Goal: Information Seeking & Learning: Learn about a topic

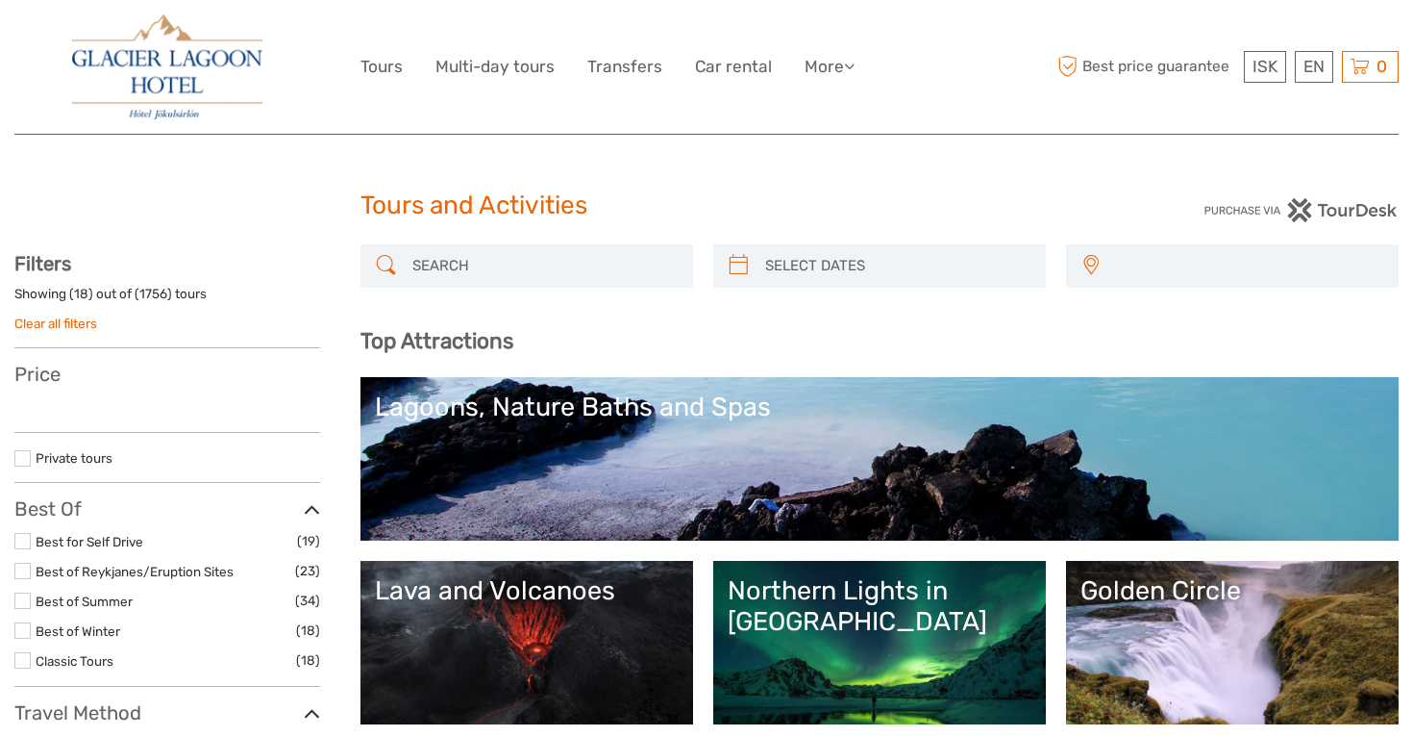
select select
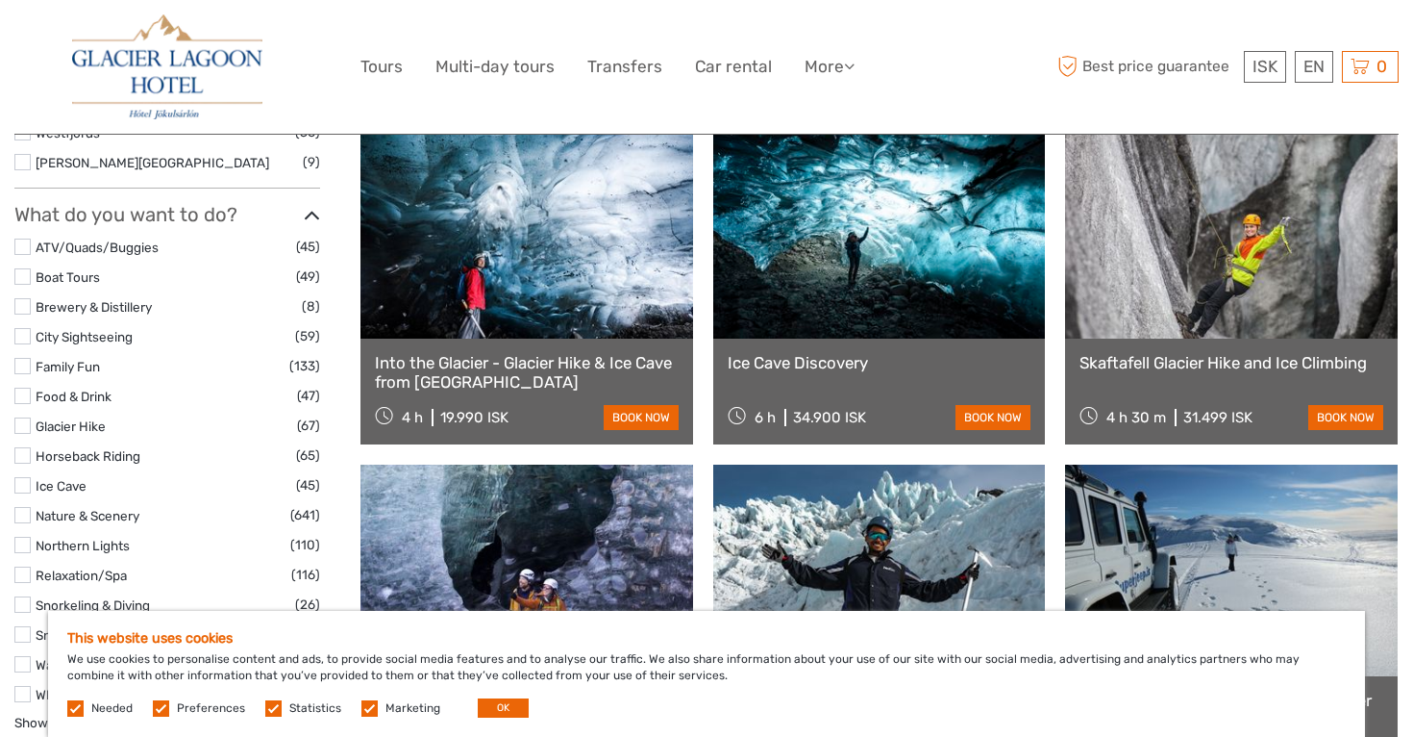
scroll to position [1648, 0]
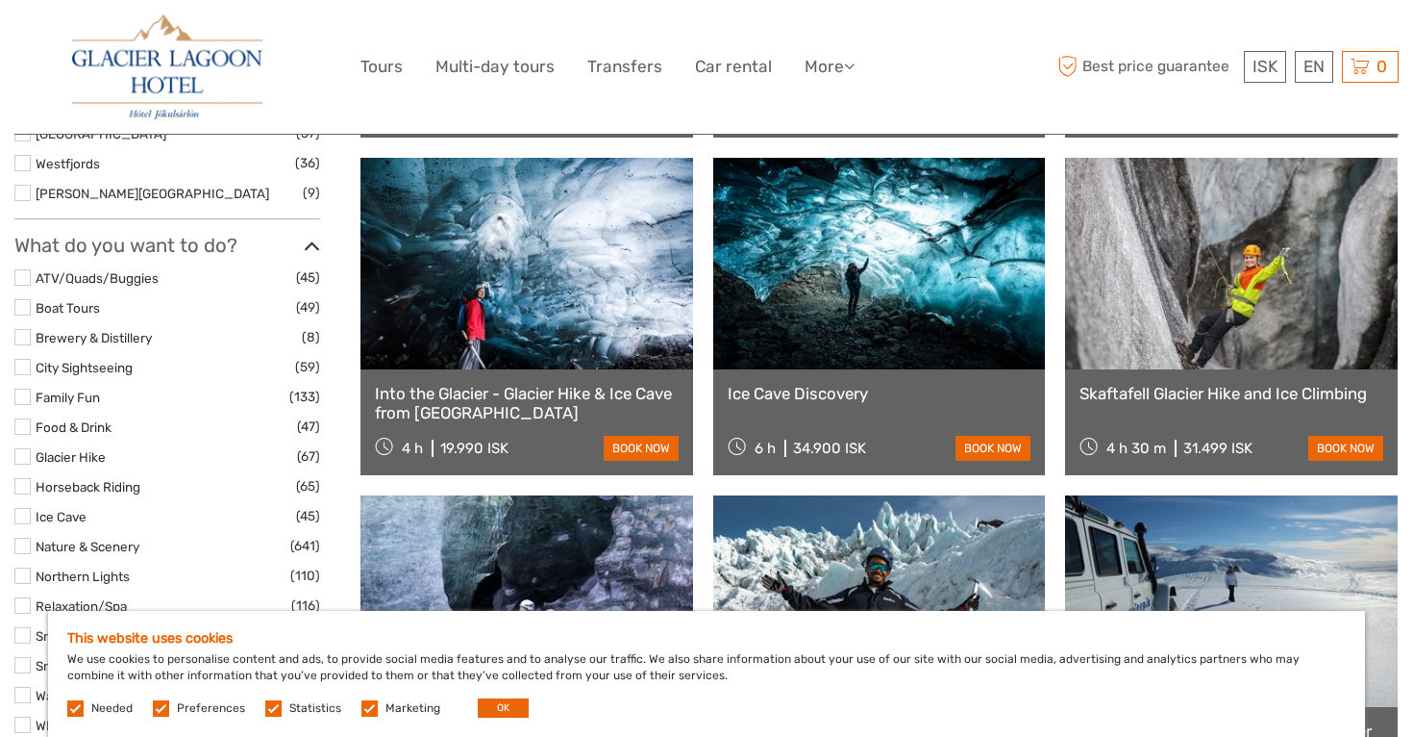
click at [525, 331] on link at bounding box center [527, 264] width 333 height 212
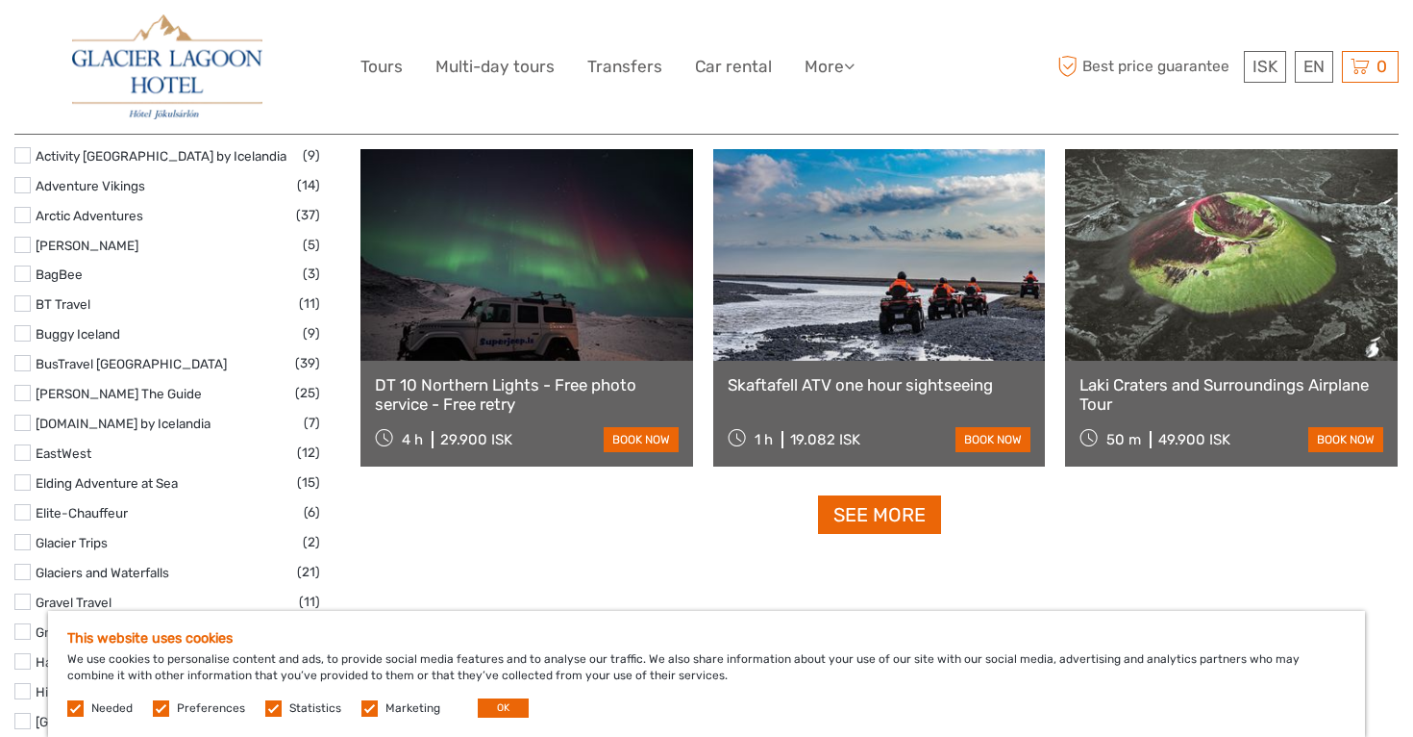
scroll to position [2340, 0]
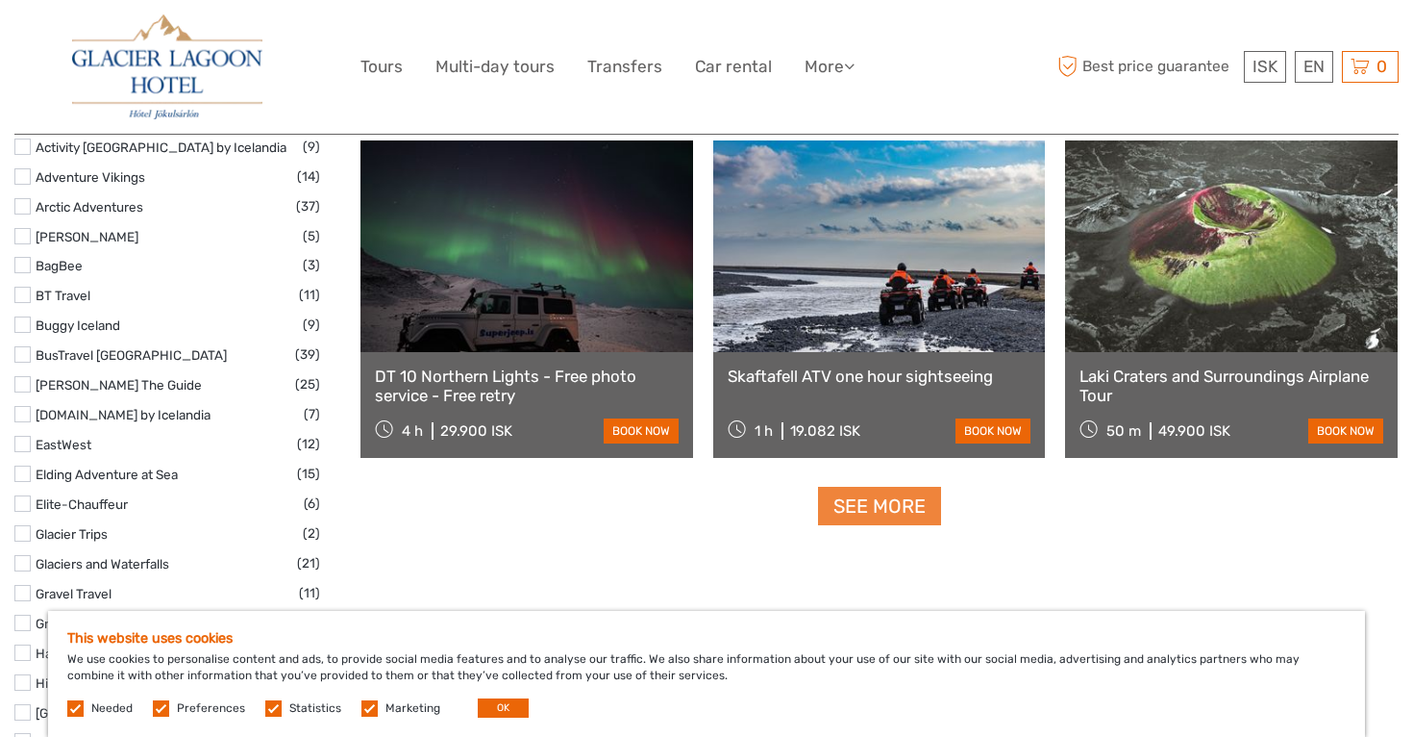
click at [864, 514] on link "See more" at bounding box center [879, 506] width 123 height 39
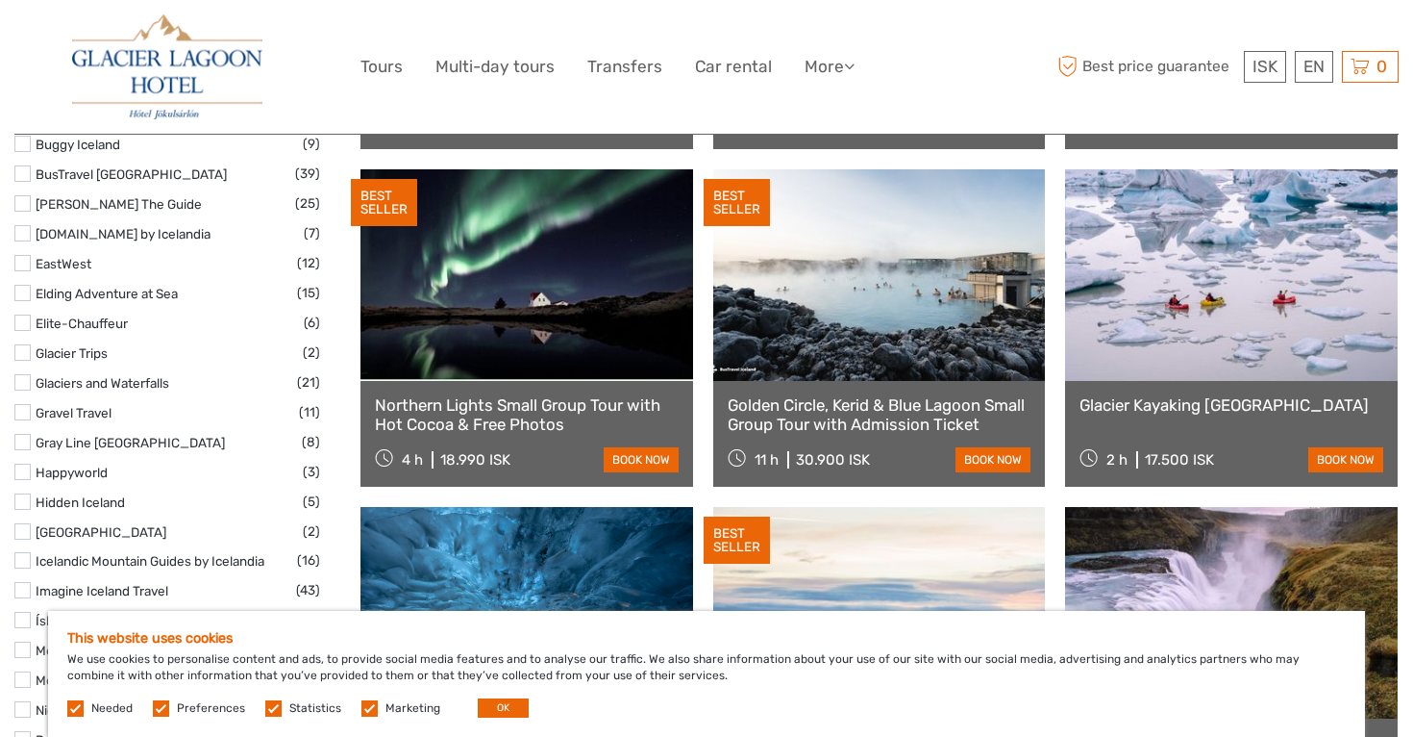
scroll to position [2520, 0]
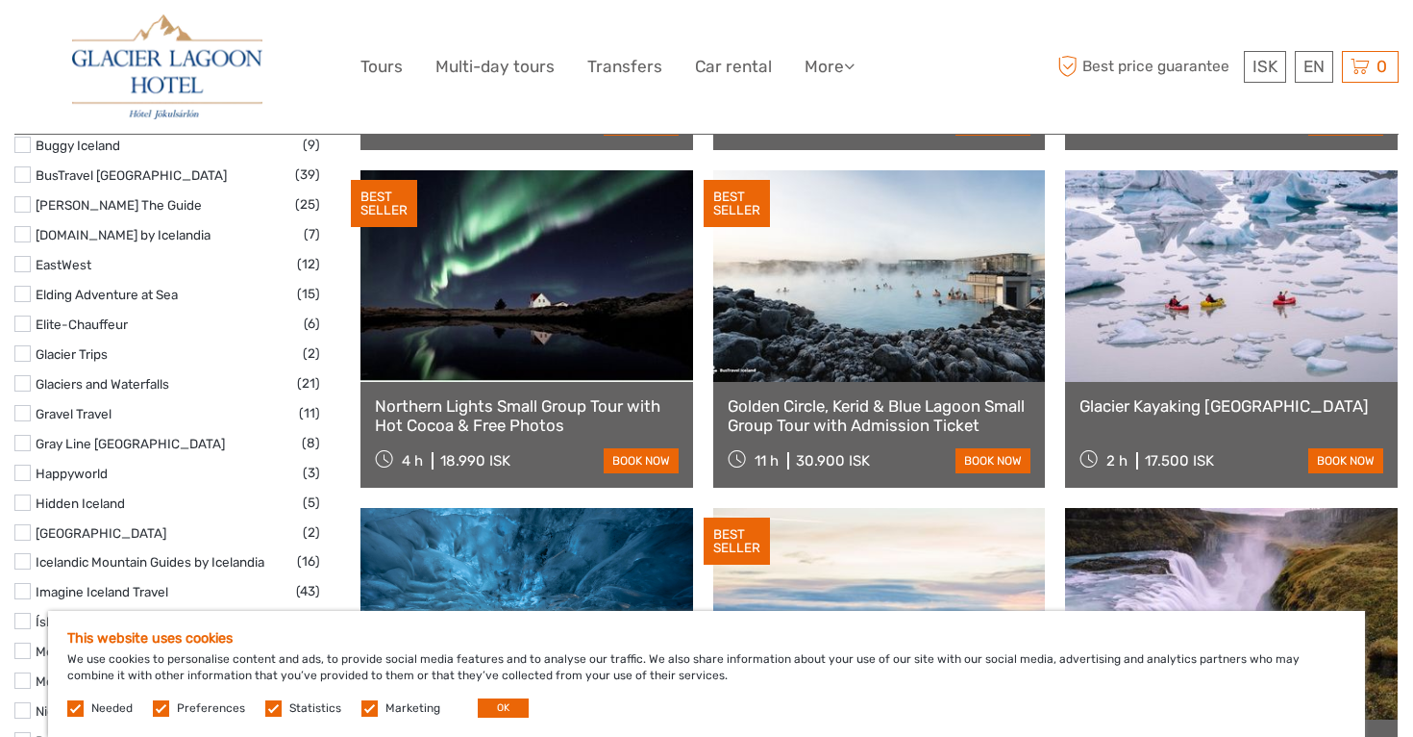
click at [1199, 309] on link at bounding box center [1231, 276] width 333 height 212
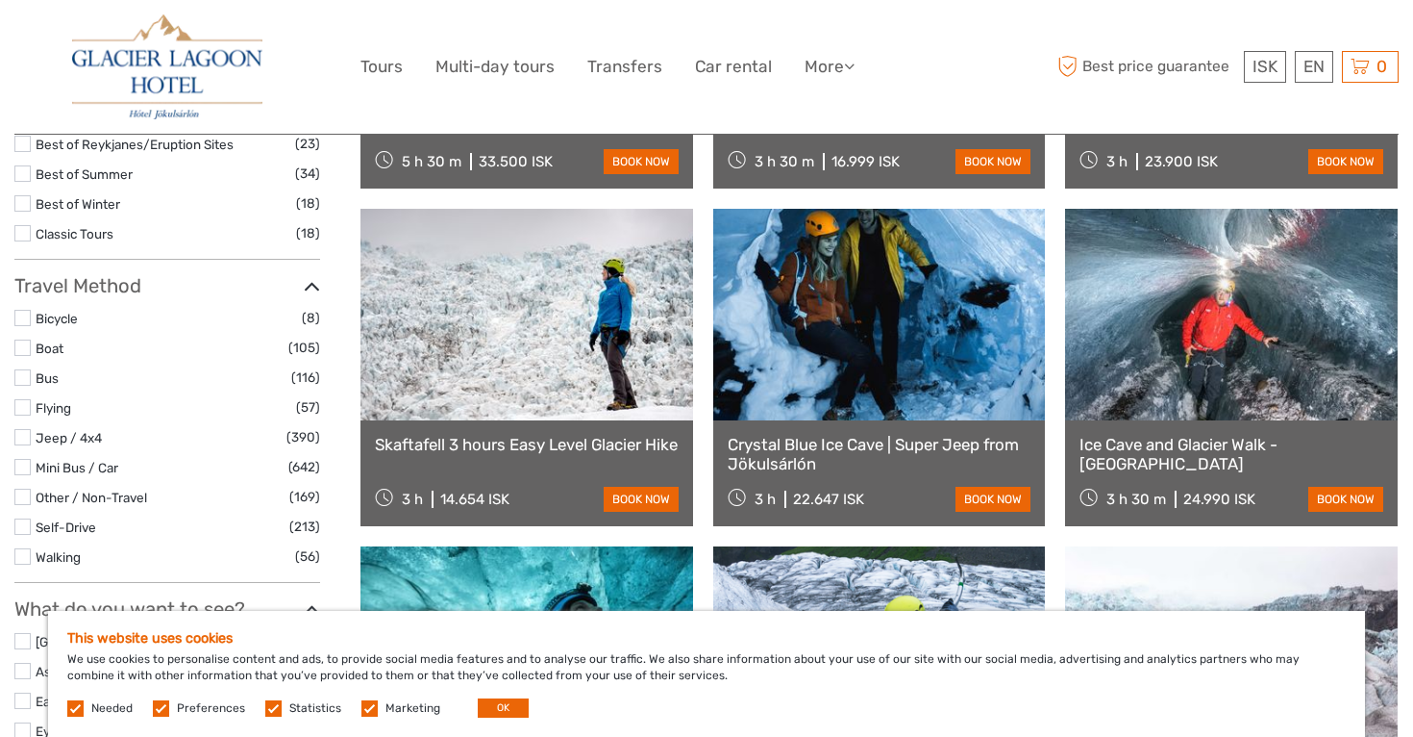
scroll to position [459, 0]
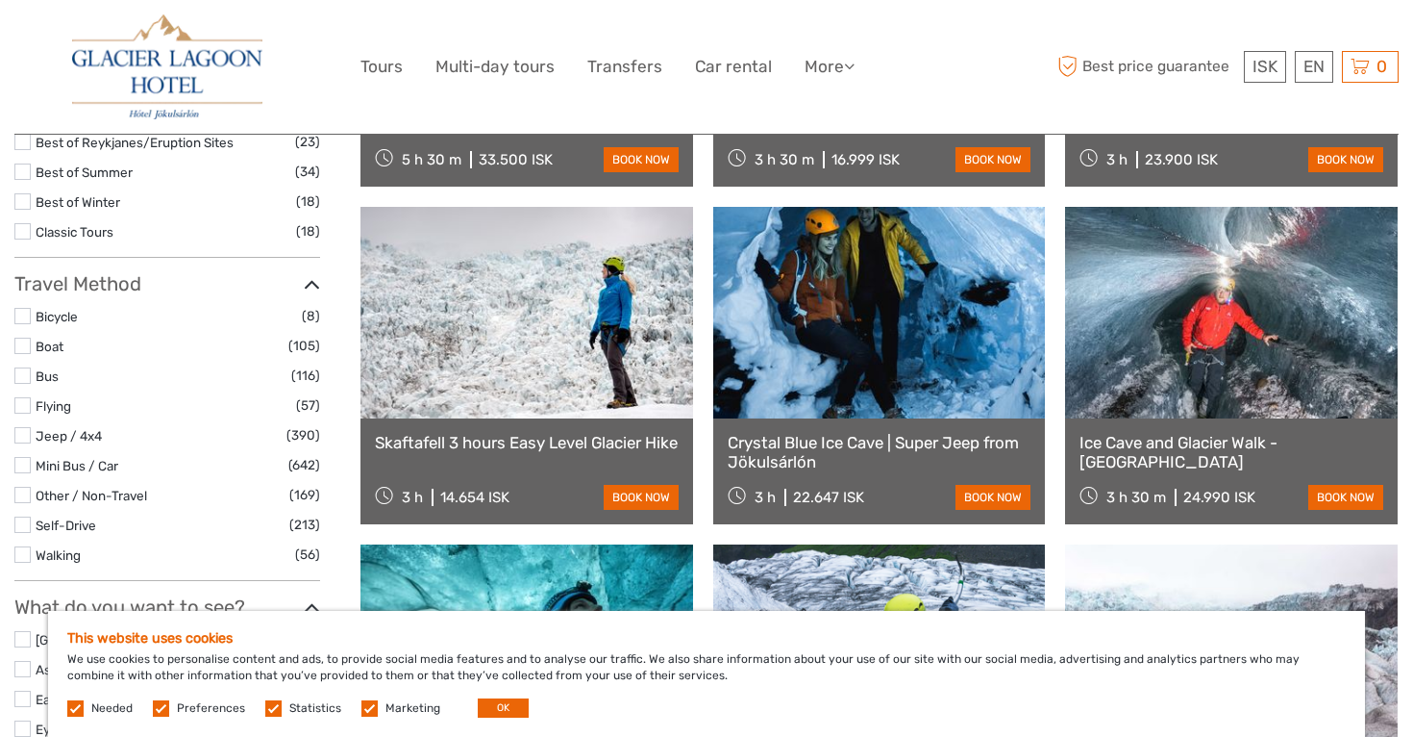
click at [1196, 442] on link "Ice Cave and Glacier Walk - Skaftafell" at bounding box center [1232, 452] width 304 height 39
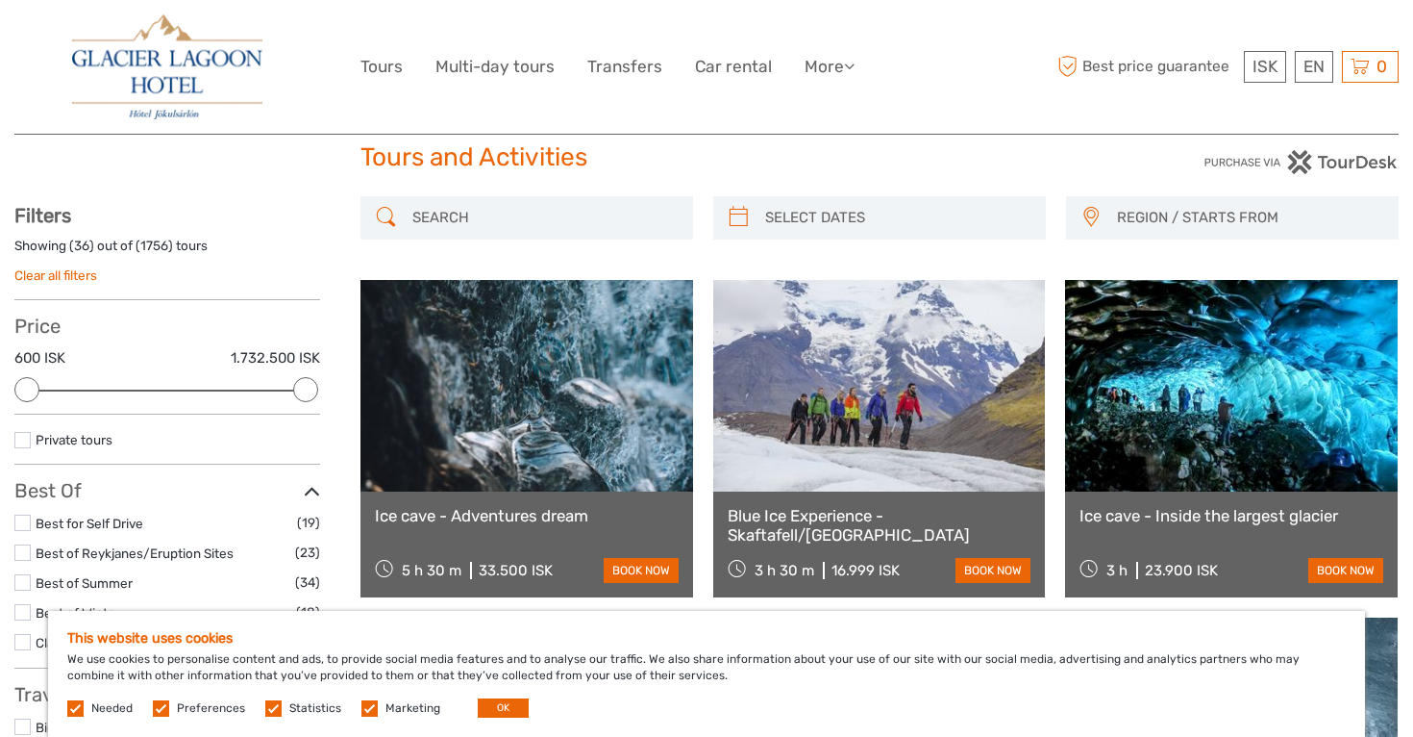
scroll to position [46, 0]
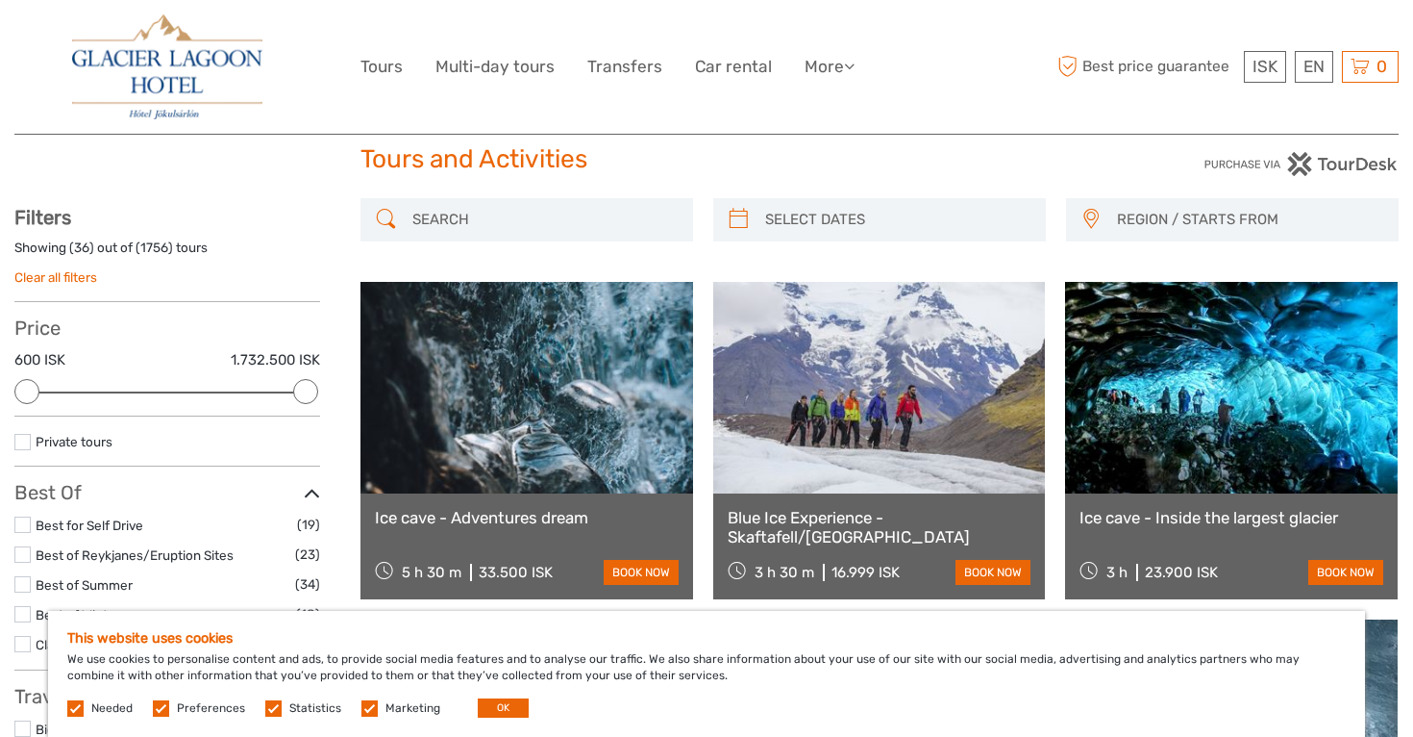
click at [1196, 523] on link "Ice cave - Inside the largest glacier" at bounding box center [1232, 517] width 304 height 19
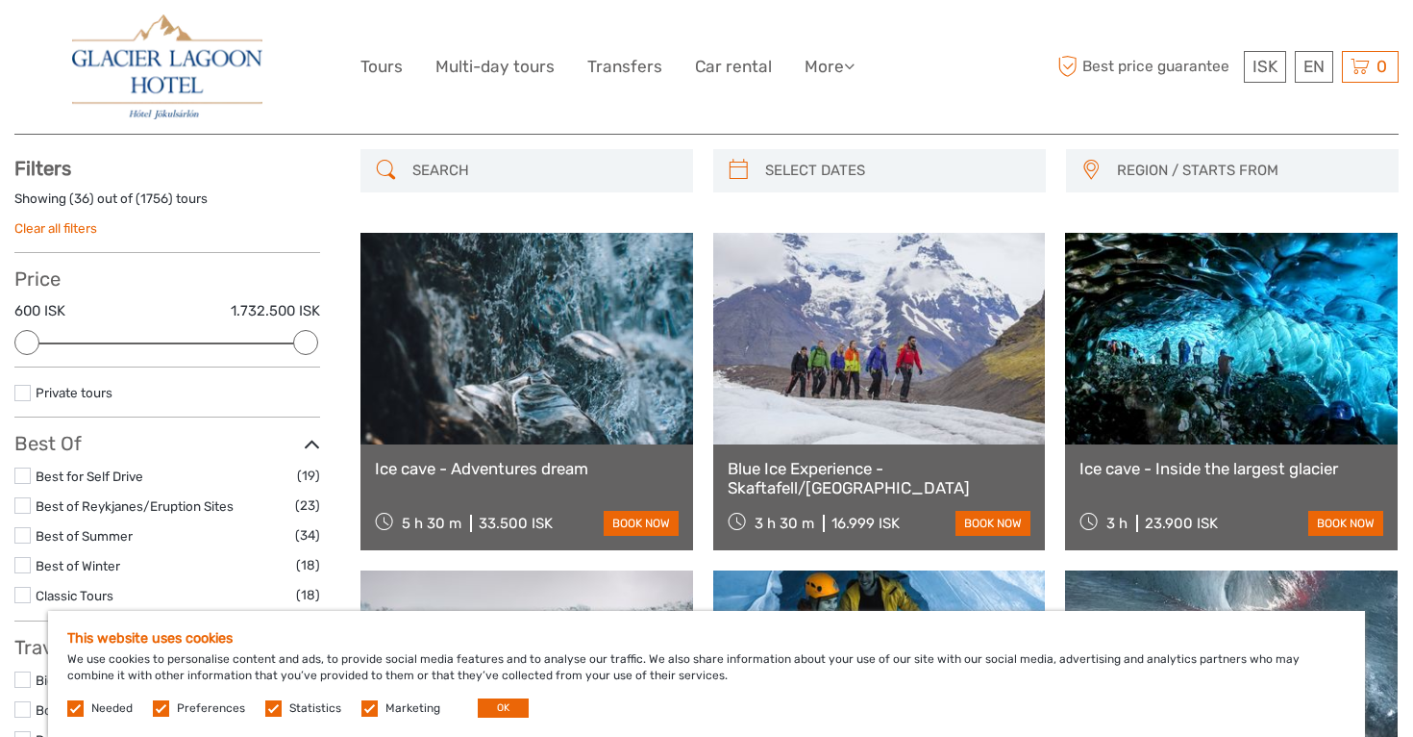
scroll to position [105, 0]
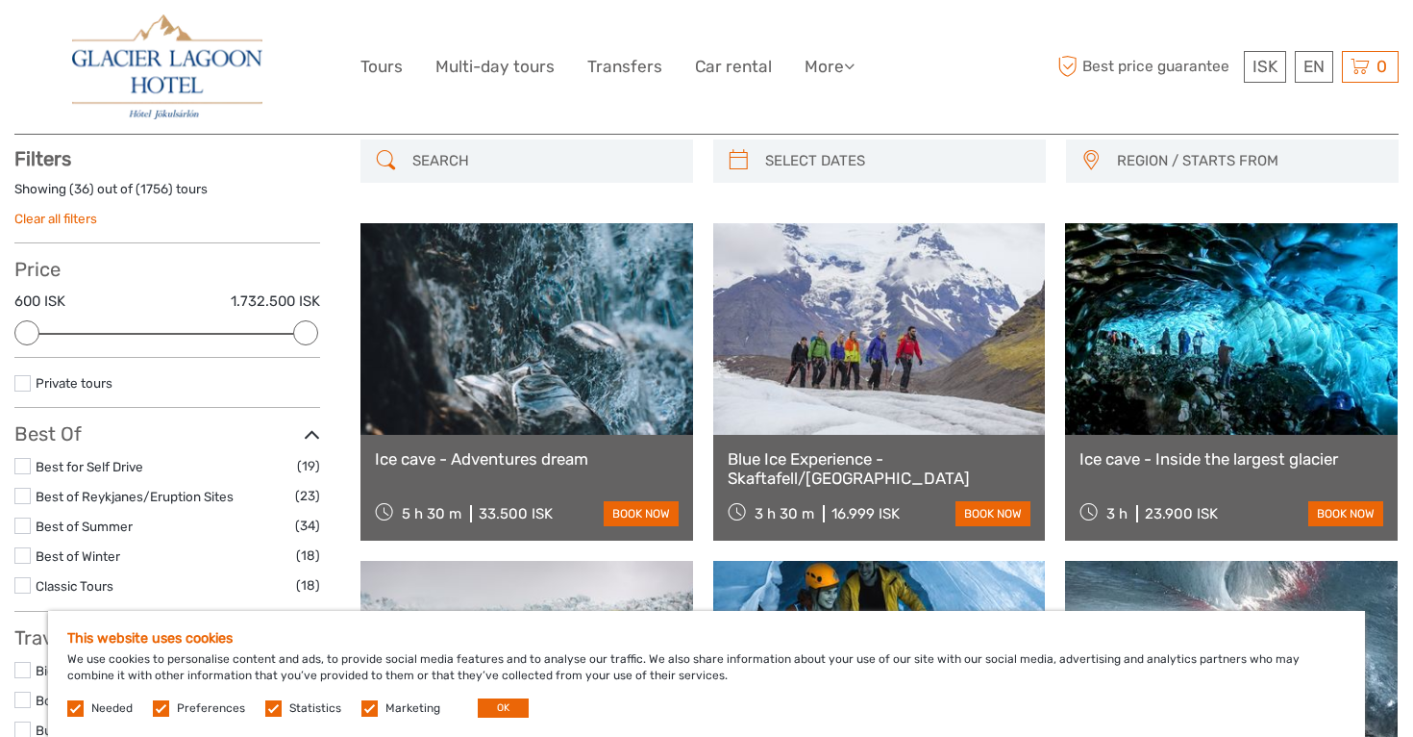
click at [506, 451] on link "Ice cave - Adventures dream" at bounding box center [527, 458] width 304 height 19
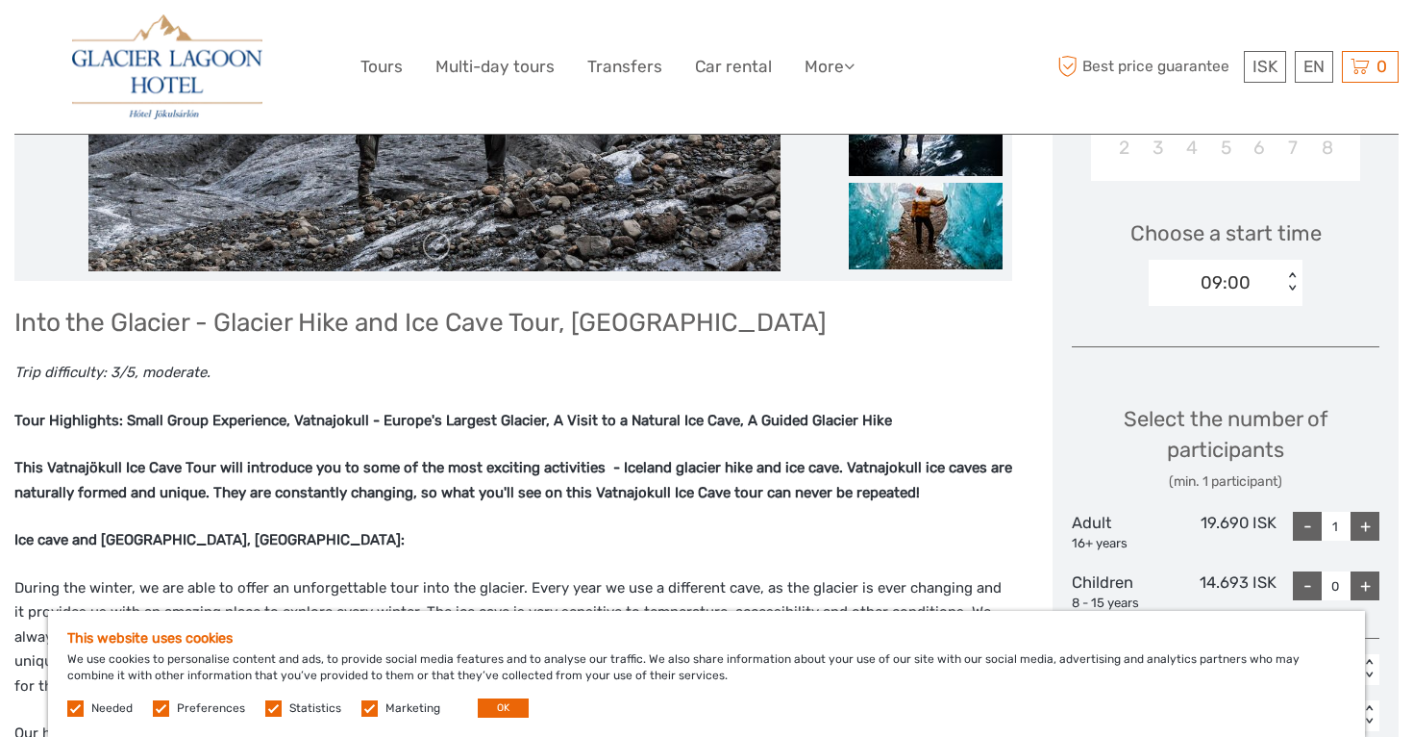
scroll to position [587, 0]
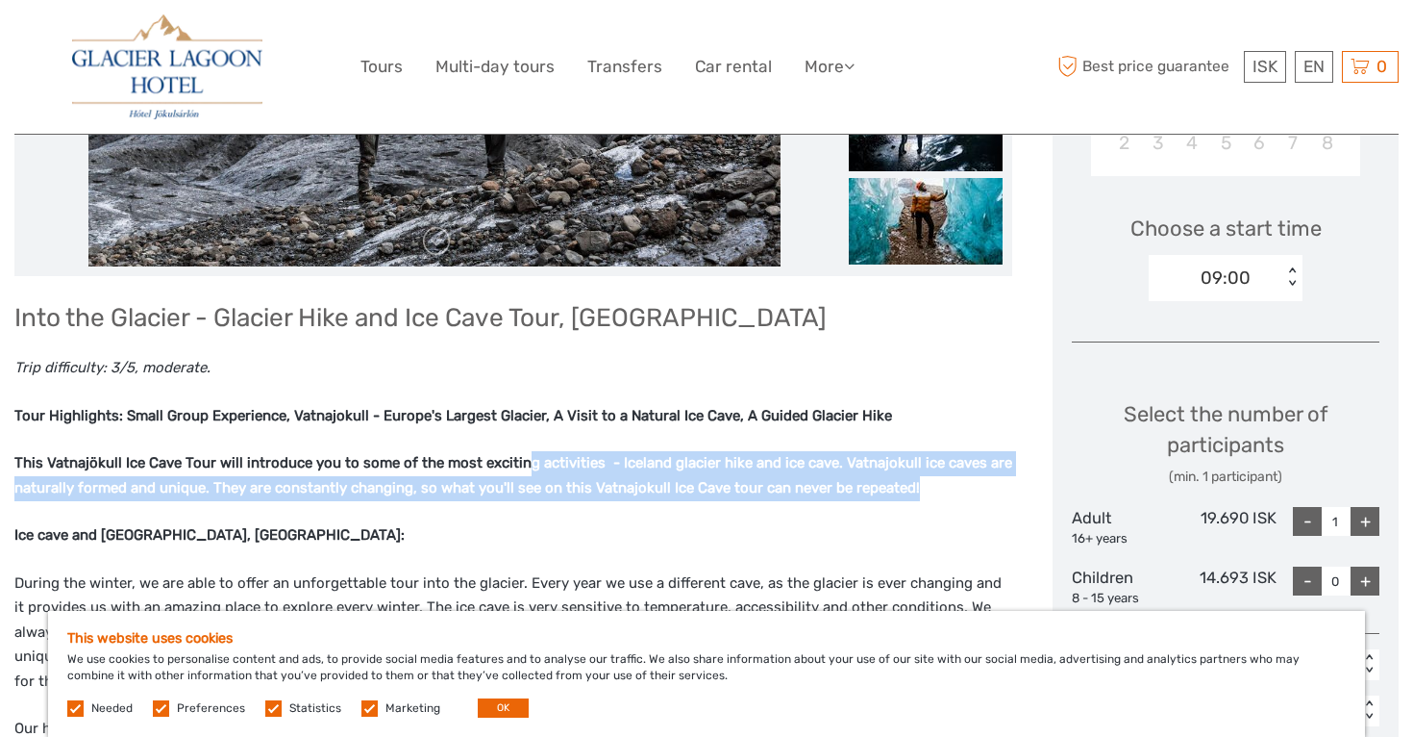
drag, startPoint x: 591, startPoint y: 467, endPoint x: 675, endPoint y: 519, distance: 98.5
click at [672, 500] on p "This Vatnajökull Ice Cave Tour will introduce you to some of the most exciting …" at bounding box center [513, 475] width 998 height 49
click at [675, 500] on p "This Vatnajökull Ice Cave Tour will introduce you to some of the most exciting …" at bounding box center [513, 475] width 998 height 49
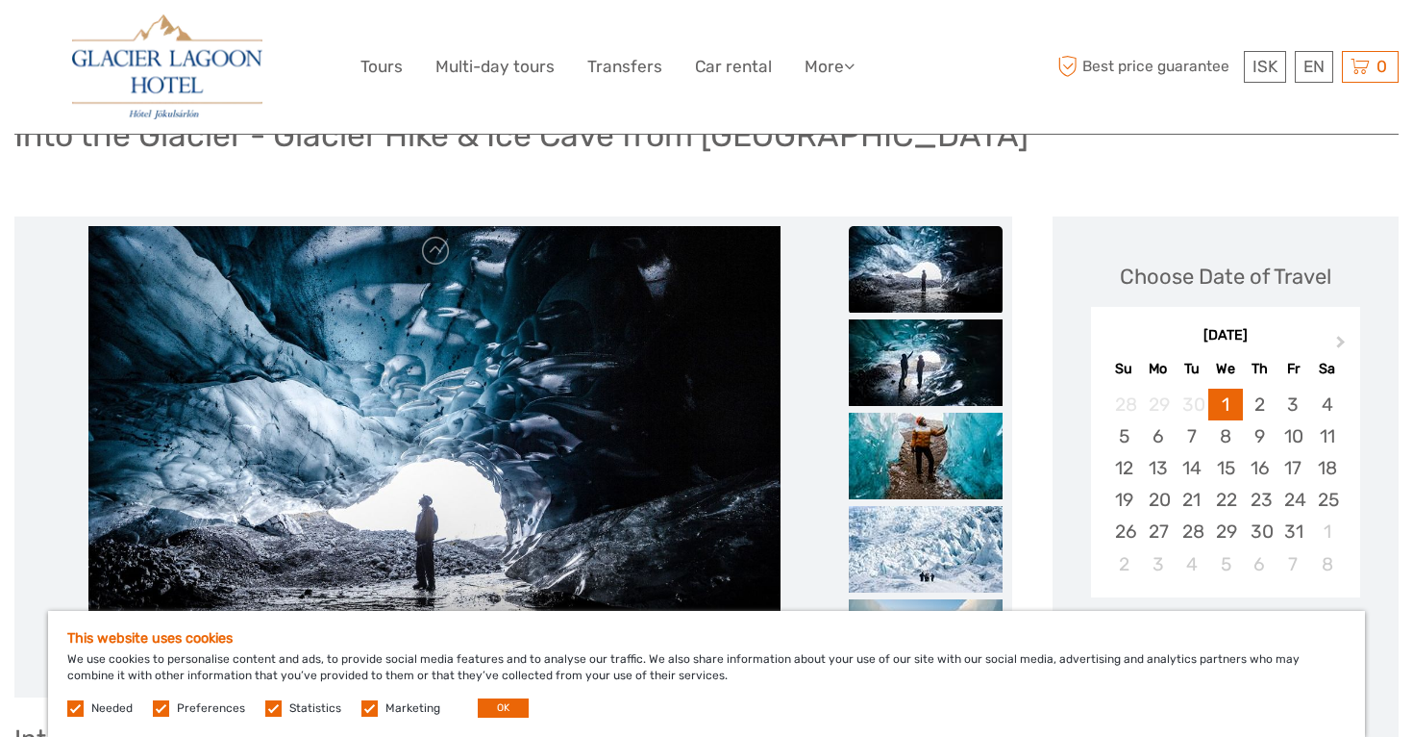
scroll to position [169, 0]
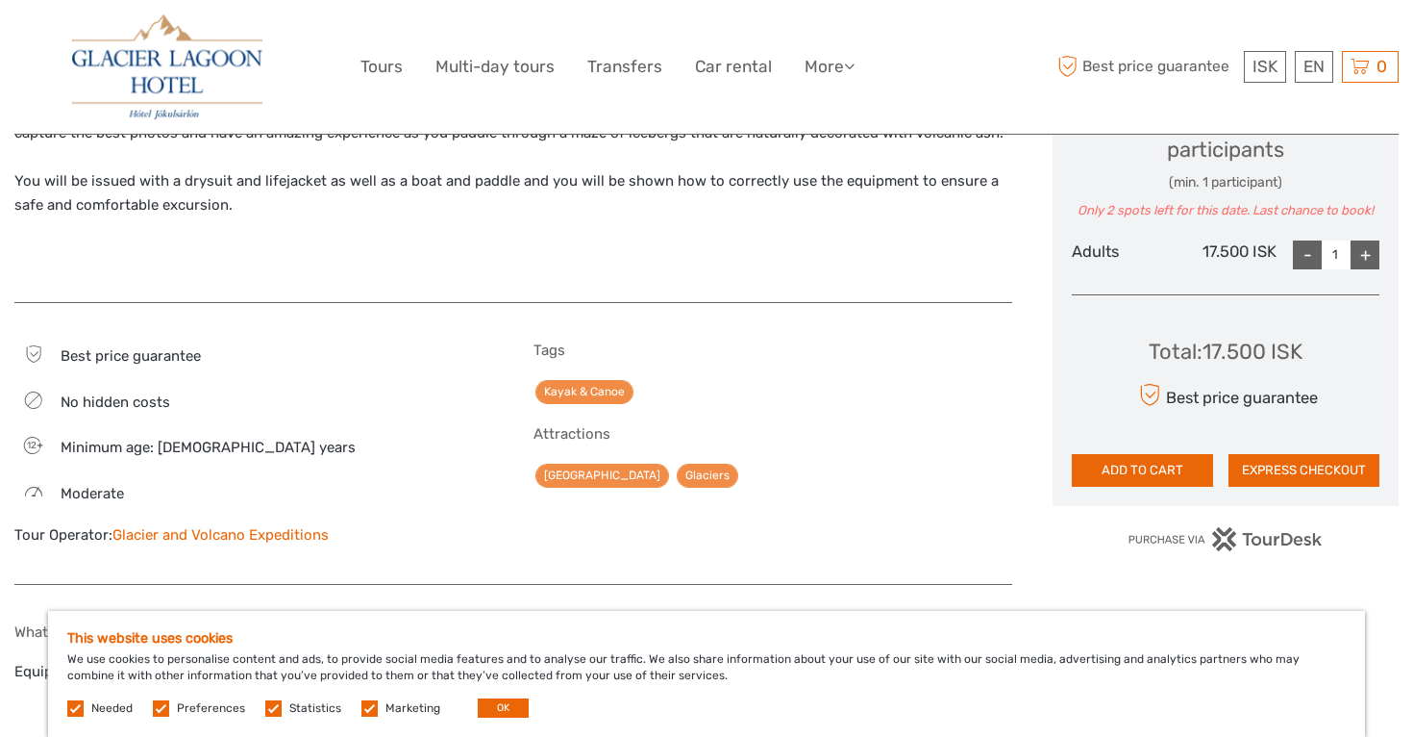
scroll to position [879, 0]
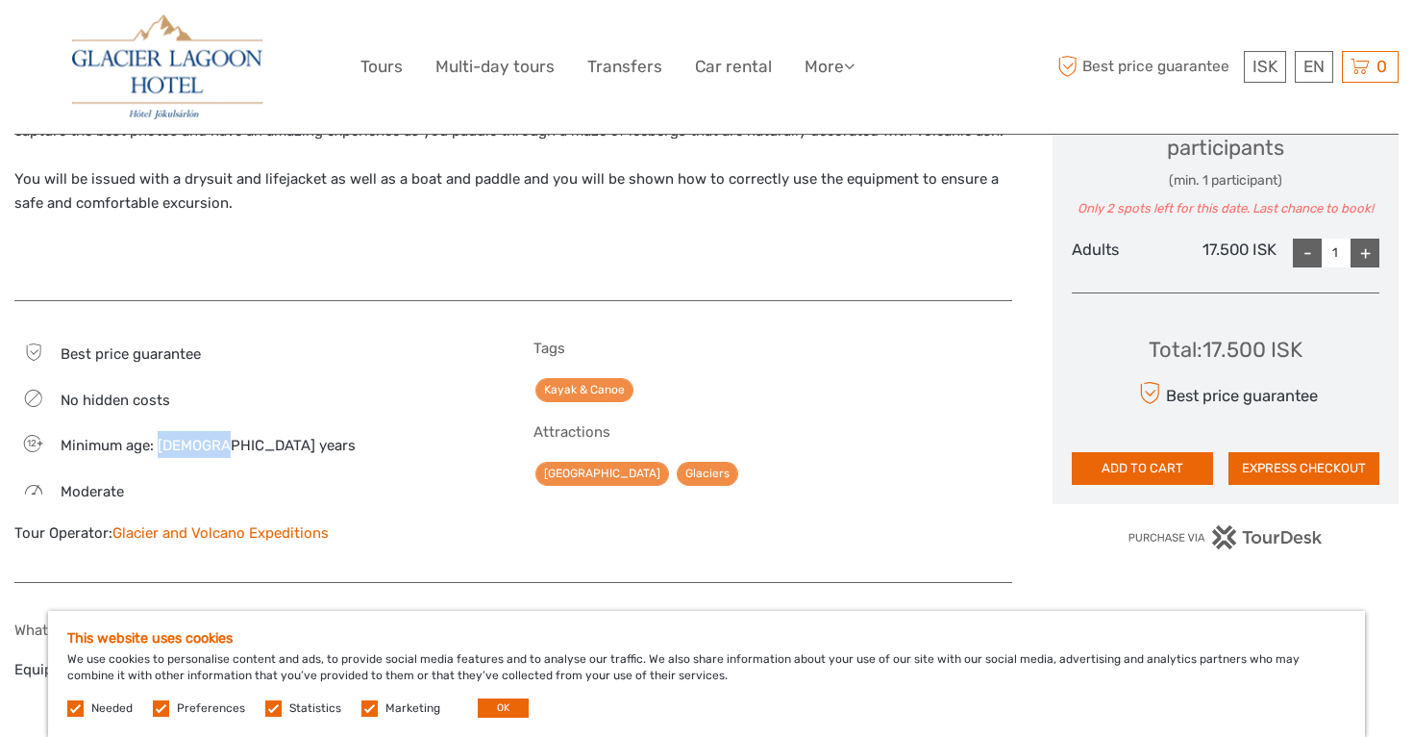
drag, startPoint x: 160, startPoint y: 437, endPoint x: 250, endPoint y: 435, distance: 90.4
click at [250, 435] on div "12 Minimum age: 12 years" at bounding box center [253, 444] width 479 height 27
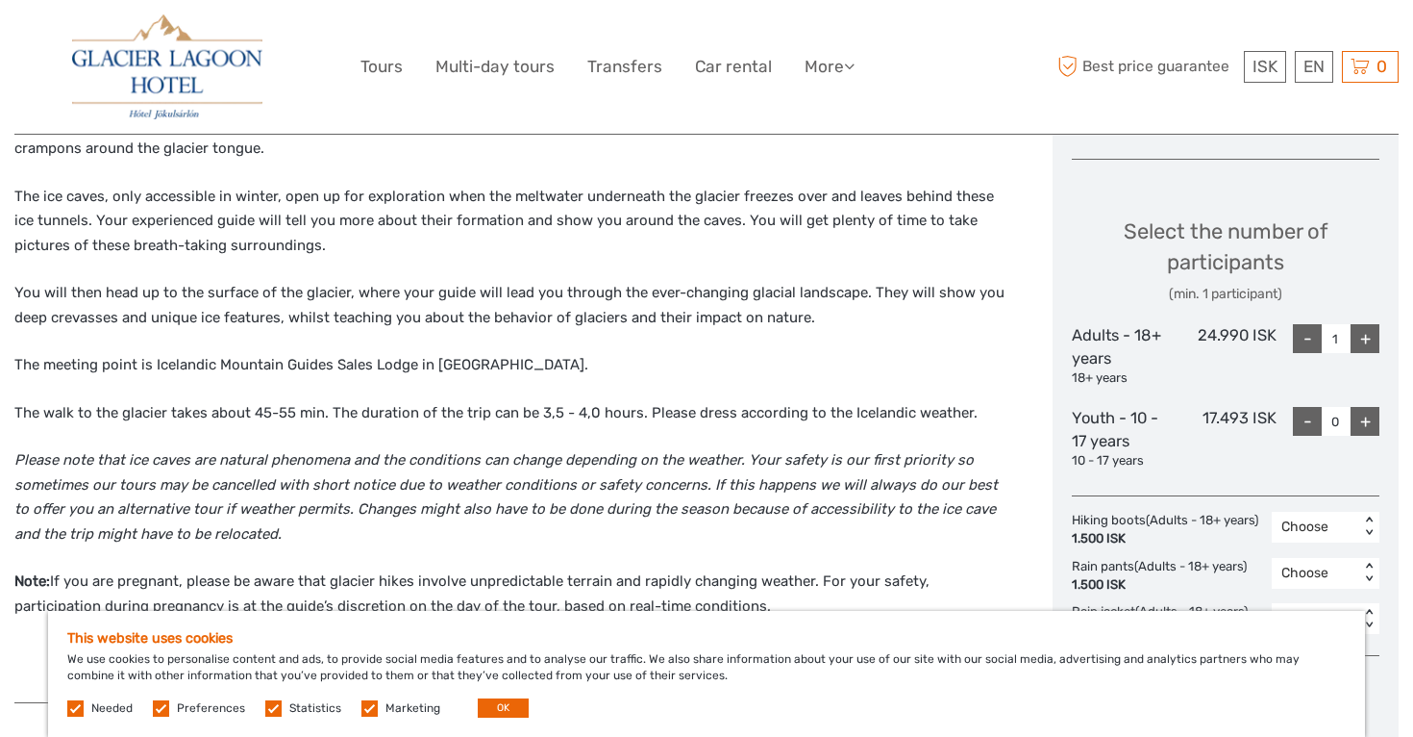
scroll to position [702, 0]
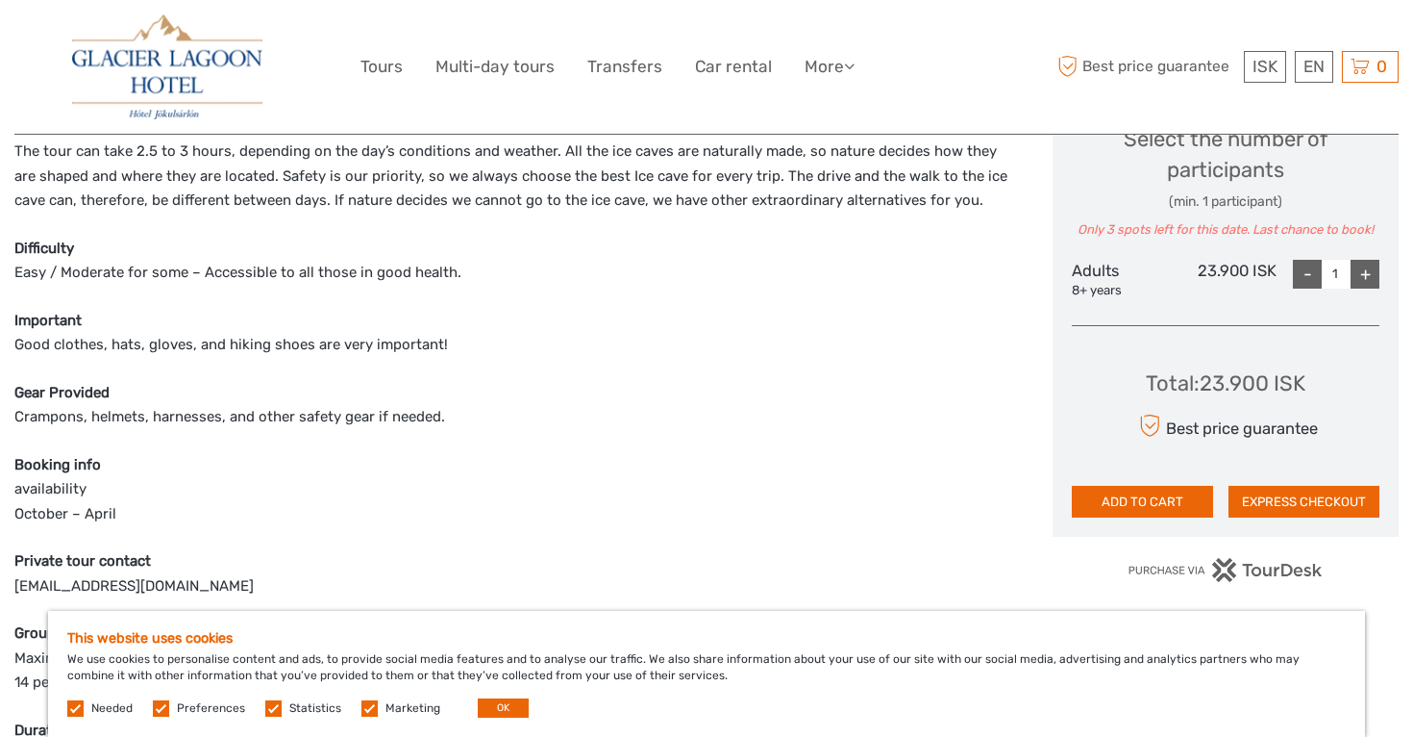
scroll to position [842, 0]
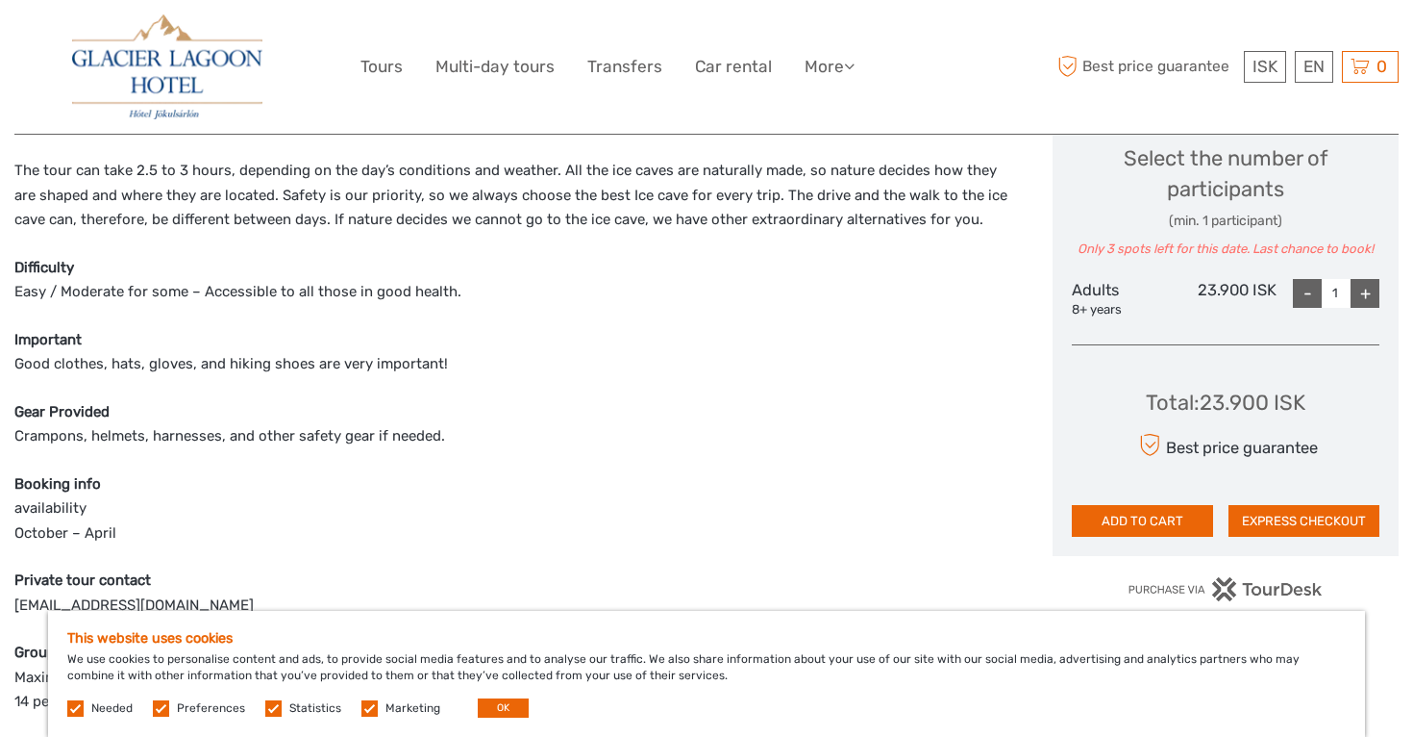
click at [397, 320] on div "If you want to capture/photograph the blue crystal colours of the ice with a lo…" at bounding box center [513, 625] width 998 height 1173
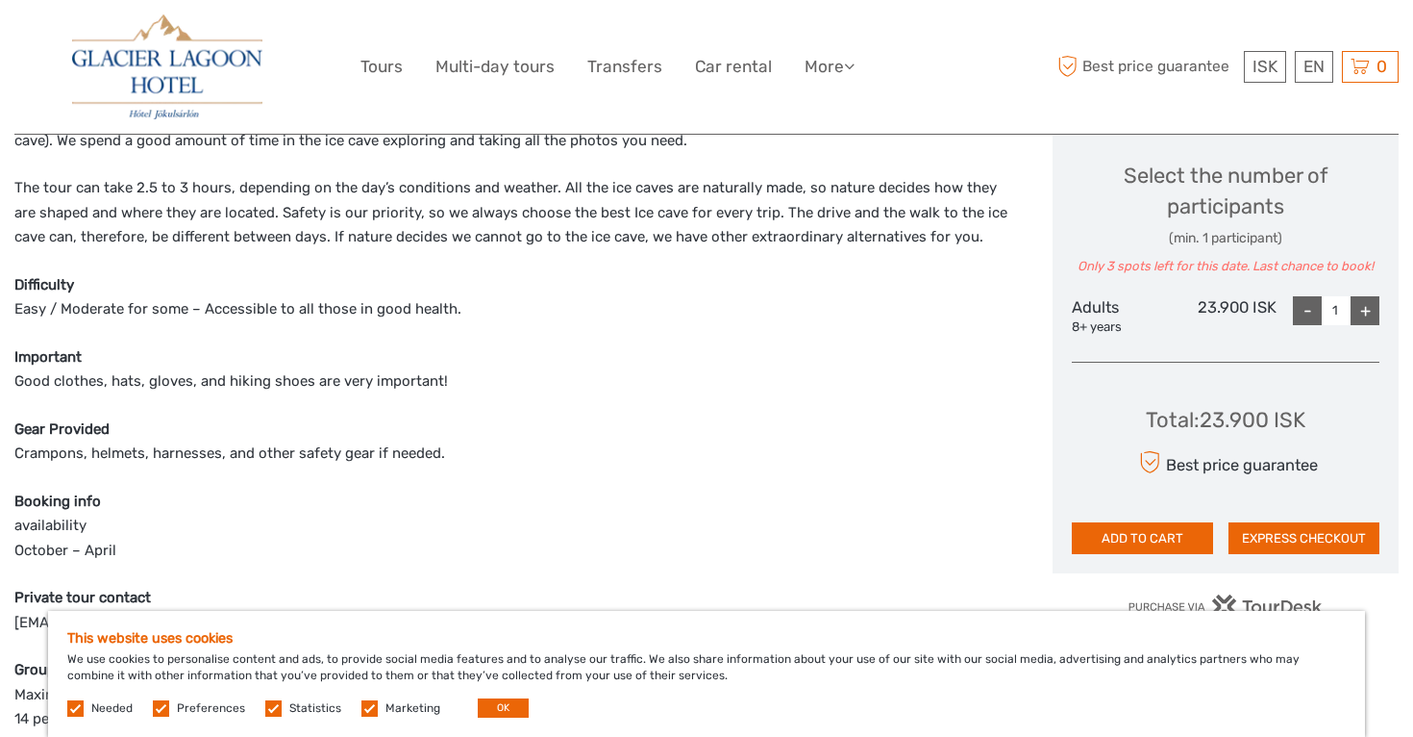
scroll to position [820, 0]
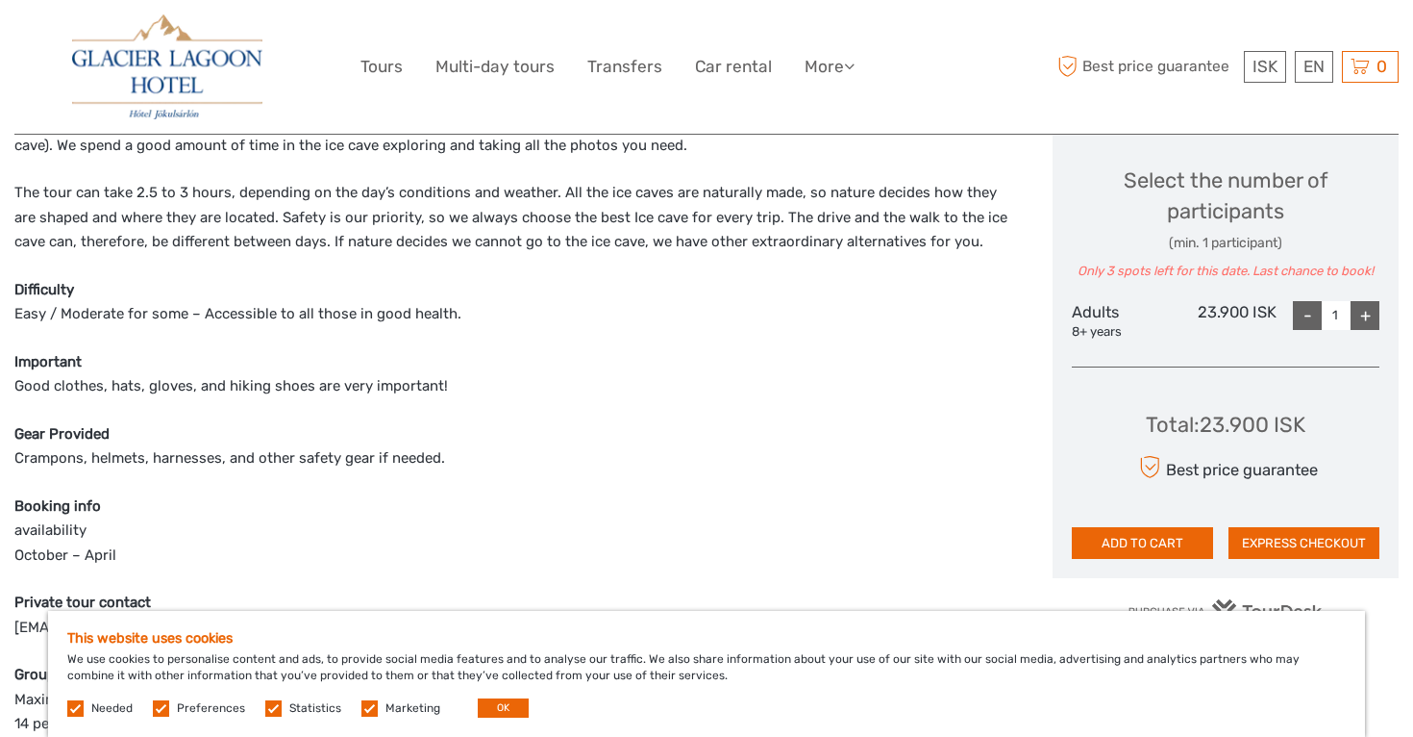
click at [399, 305] on p "Difficulty Easy / Moderate for some – Accessible to all those in good health." at bounding box center [513, 302] width 998 height 49
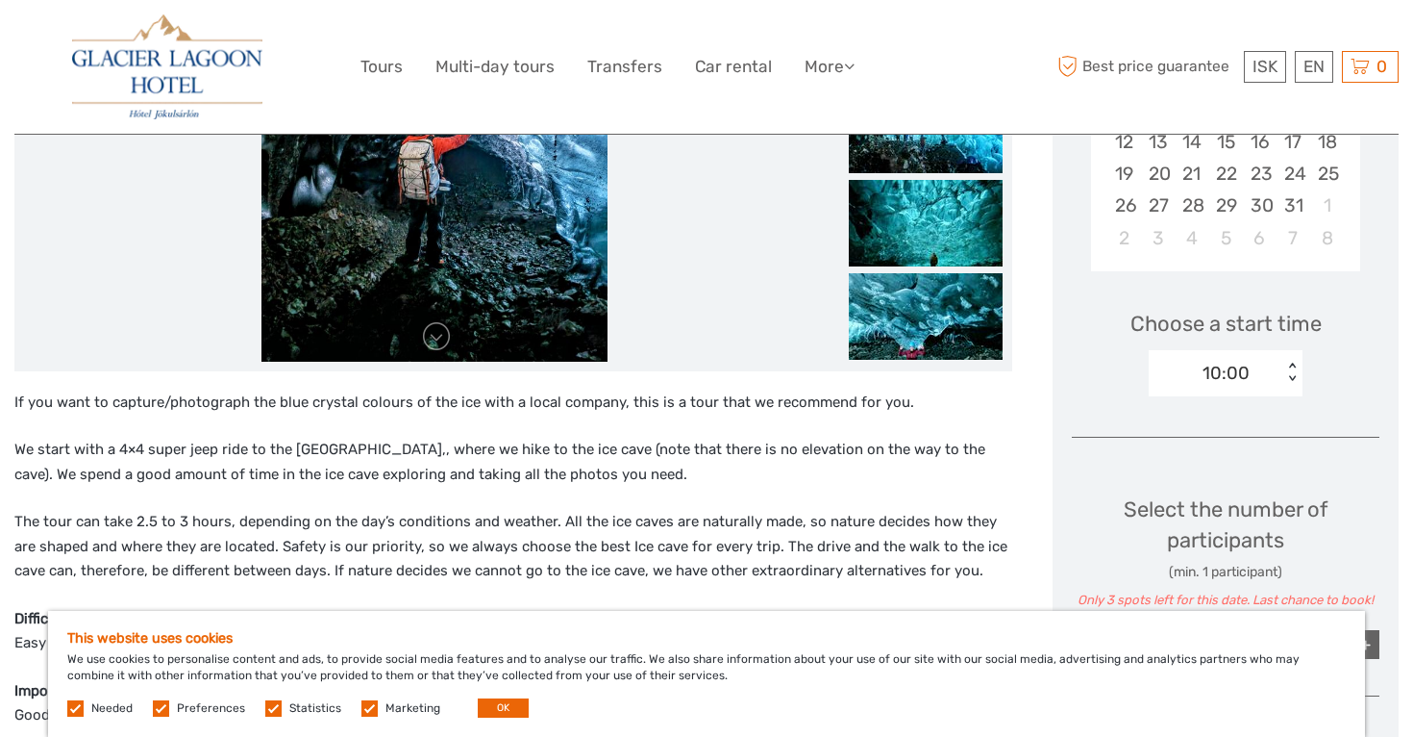
scroll to position [491, 0]
click at [537, 479] on p "We start with a 4×4 super jeep ride to the [GEOGRAPHIC_DATA],, where we hike to…" at bounding box center [513, 461] width 998 height 49
click at [565, 481] on p "We start with a 4×4 super jeep ride to the [GEOGRAPHIC_DATA],, where we hike to…" at bounding box center [513, 461] width 998 height 49
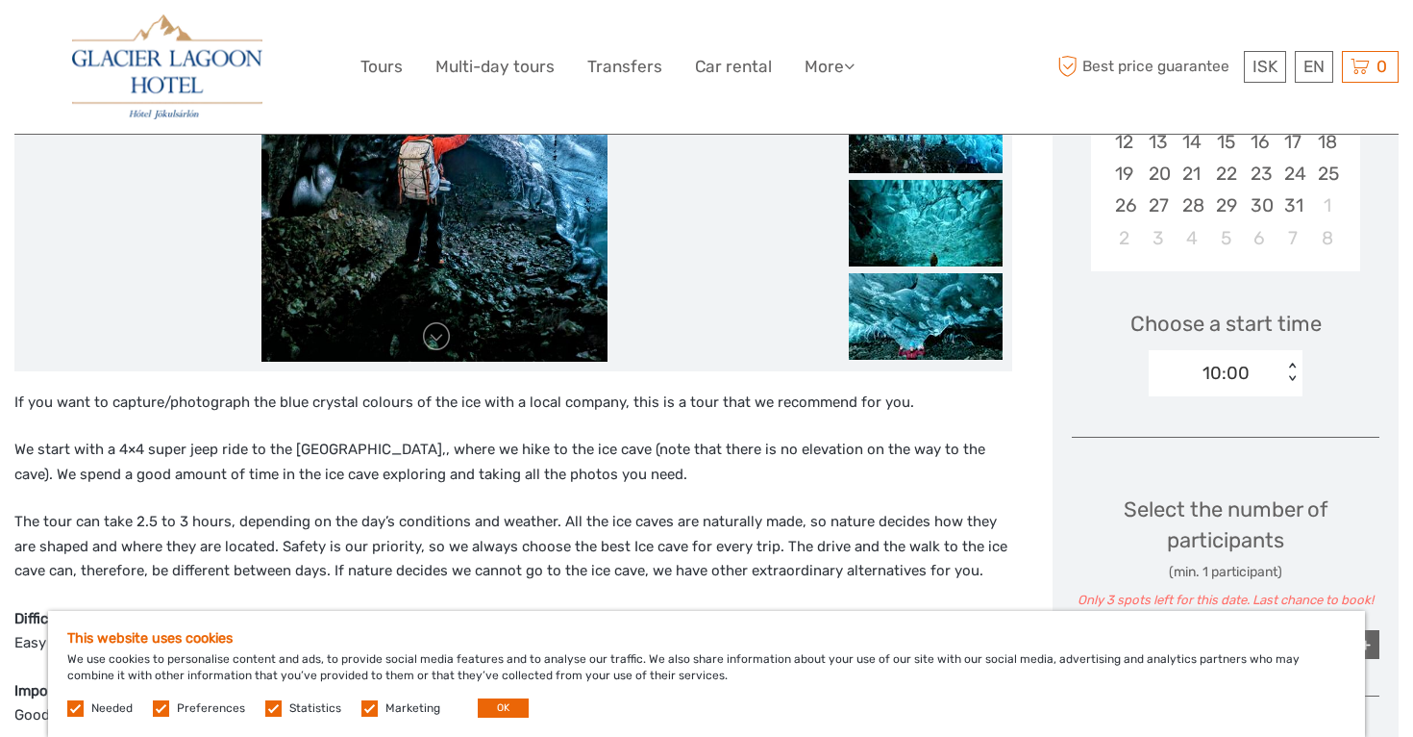
click at [565, 481] on p "We start with a 4×4 super jeep ride to the [GEOGRAPHIC_DATA],, where we hike to…" at bounding box center [513, 461] width 998 height 49
click at [565, 481] on p "We start with a 4×4 super jeep ride to the glacier,, where we hike to the ice c…" at bounding box center [513, 461] width 998 height 49
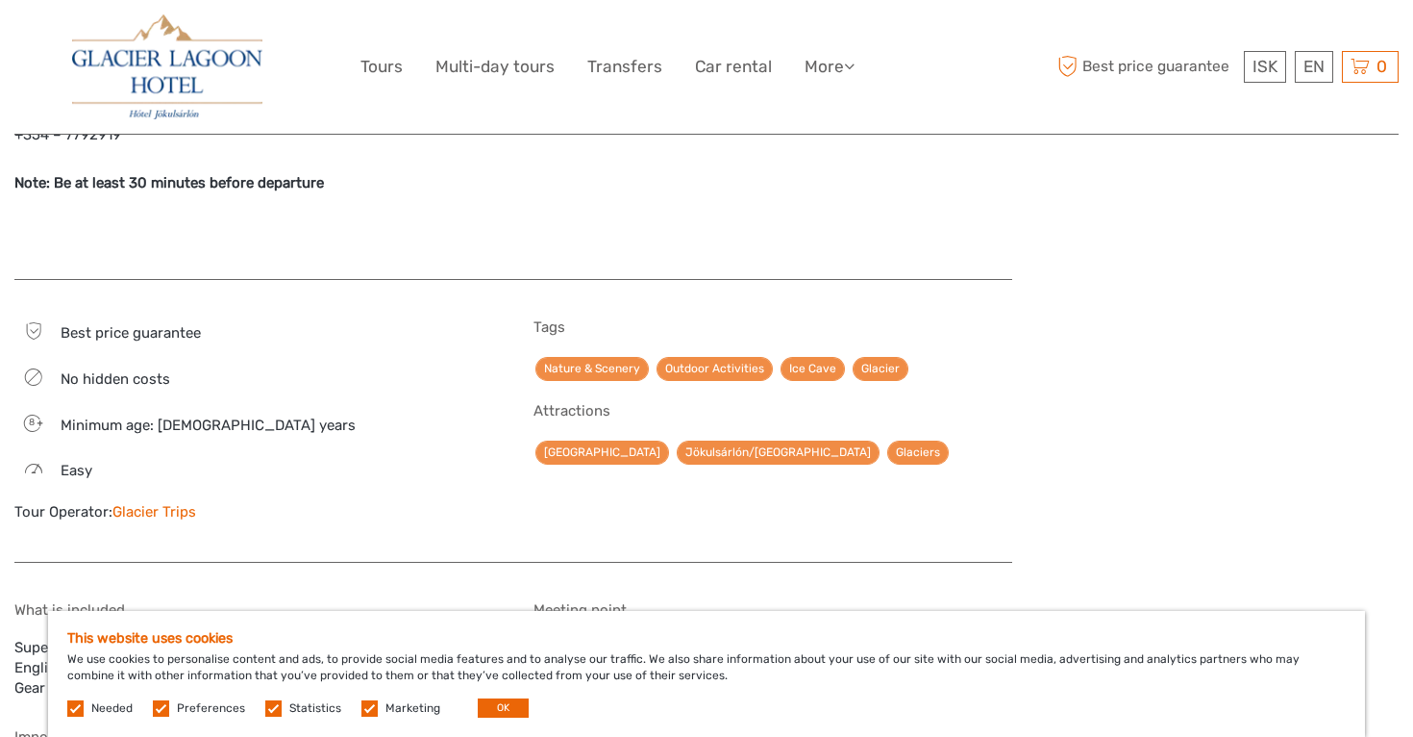
scroll to position [1797, 0]
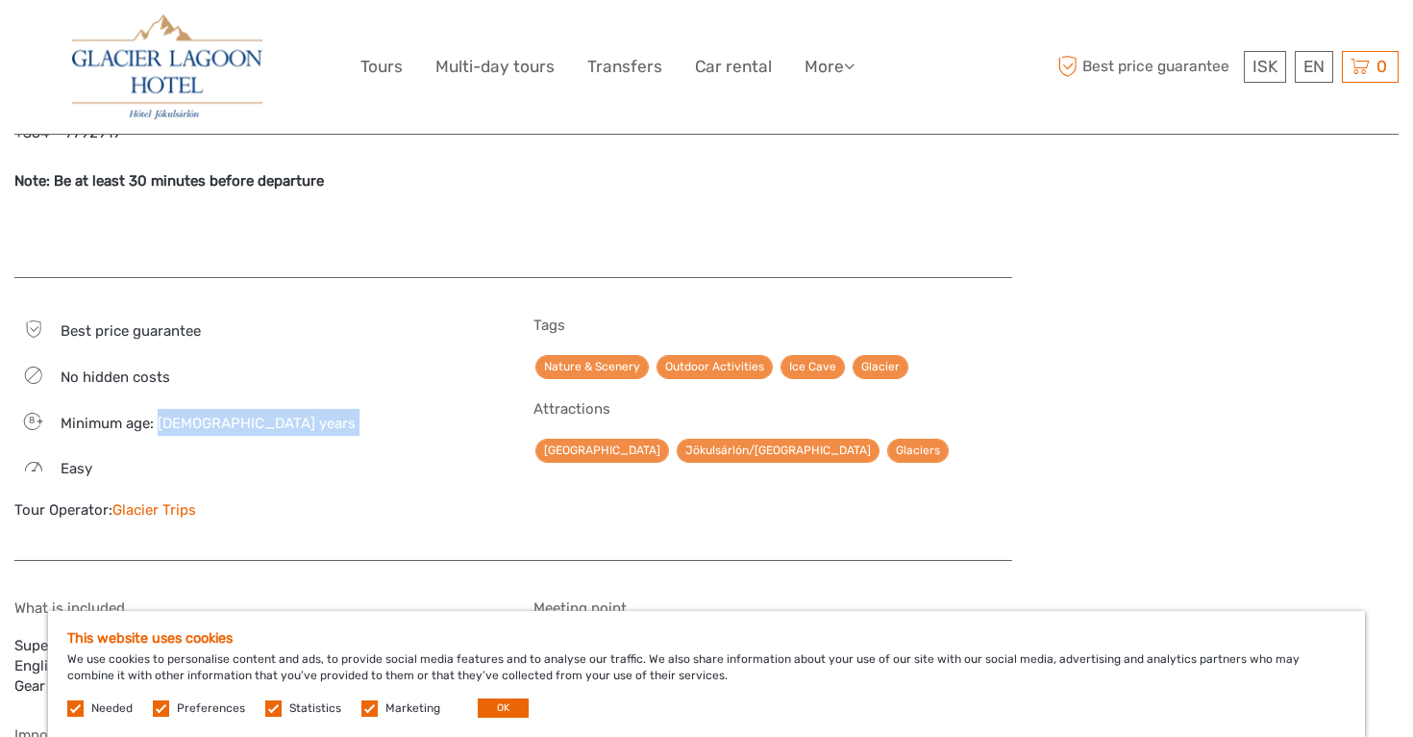
drag, startPoint x: 156, startPoint y: 412, endPoint x: 288, endPoint y: 419, distance: 132.9
click at [288, 419] on div "Best price guarantee No hidden costs 8 Minimum age: 8 years Easy Tour Operator:…" at bounding box center [253, 428] width 479 height 224
click at [324, 331] on div "Best price guarantee No hidden costs 8 Minimum age: 8 years Easy Tour Operator:…" at bounding box center [253, 428] width 479 height 224
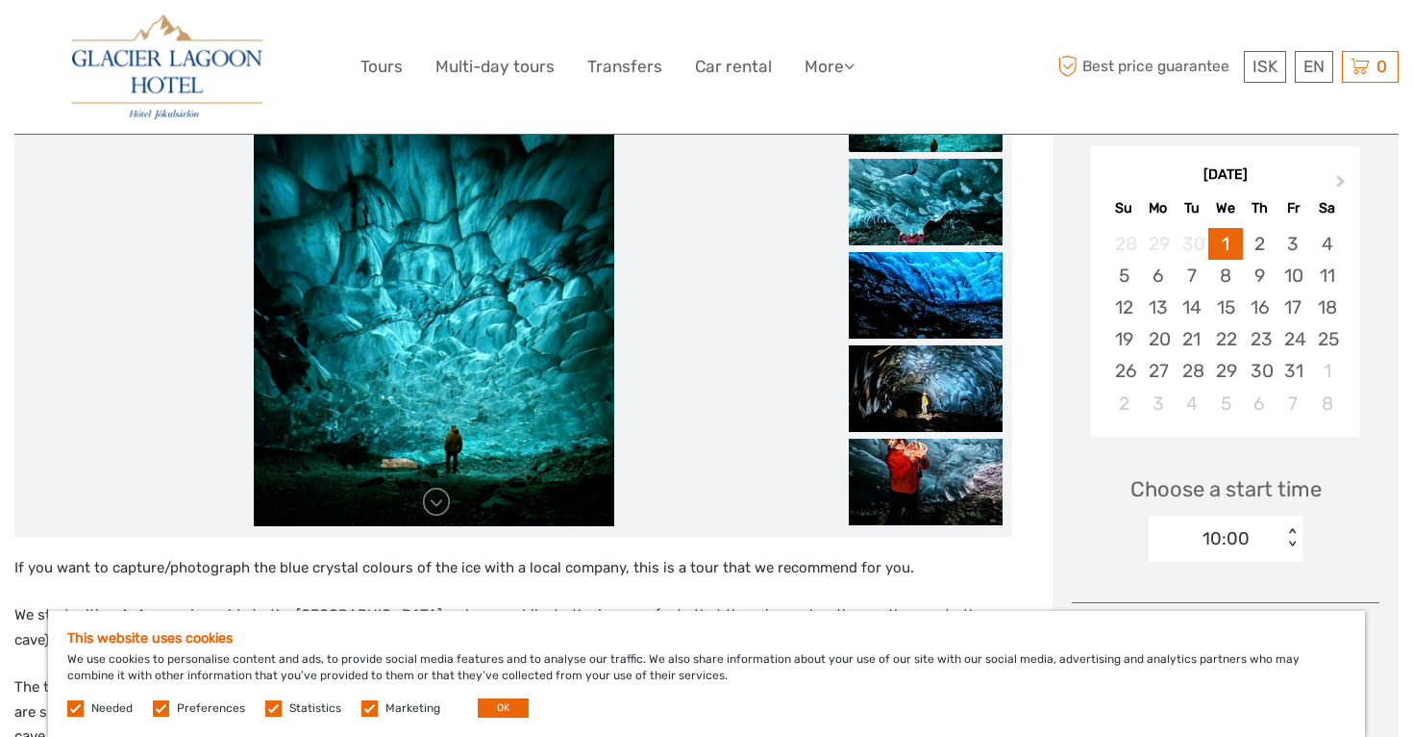
scroll to position [334, 0]
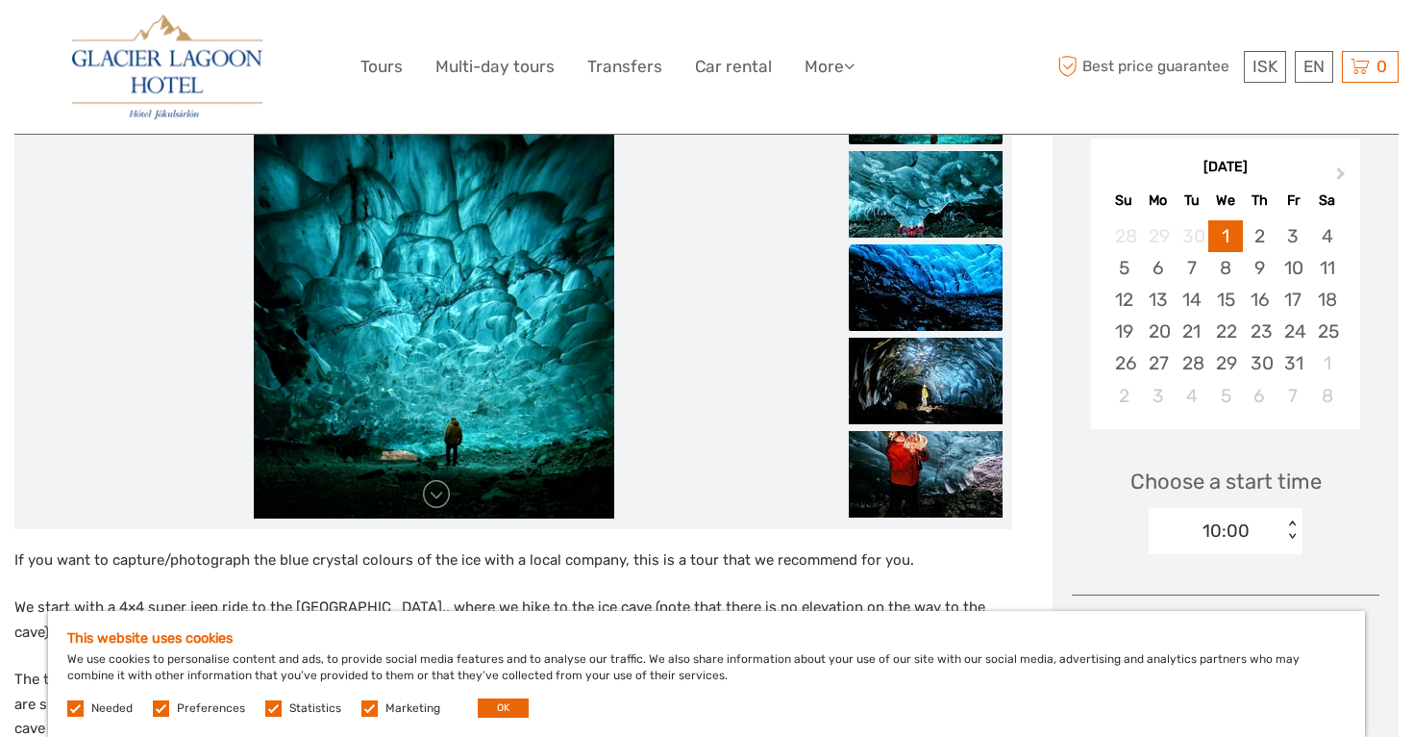
click at [934, 263] on img at bounding box center [926, 287] width 154 height 87
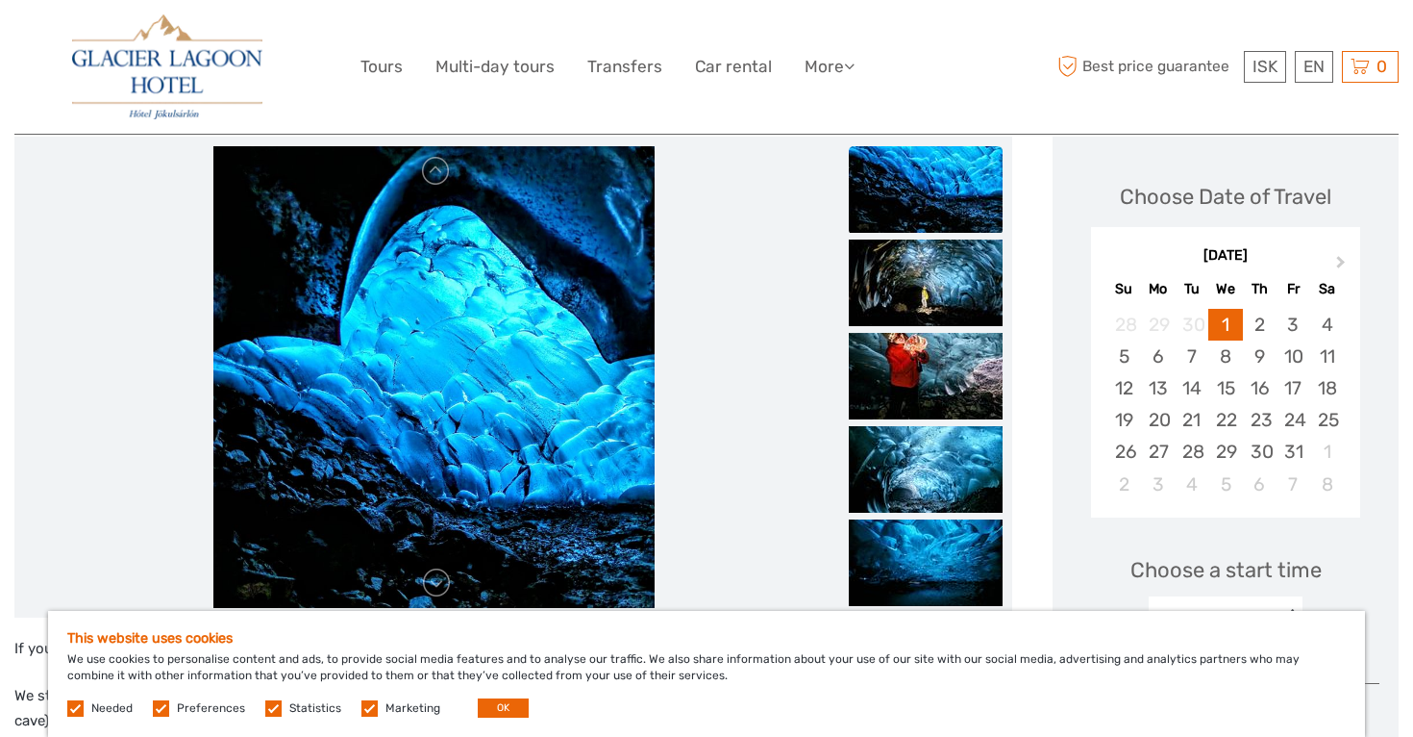
scroll to position [220, 0]
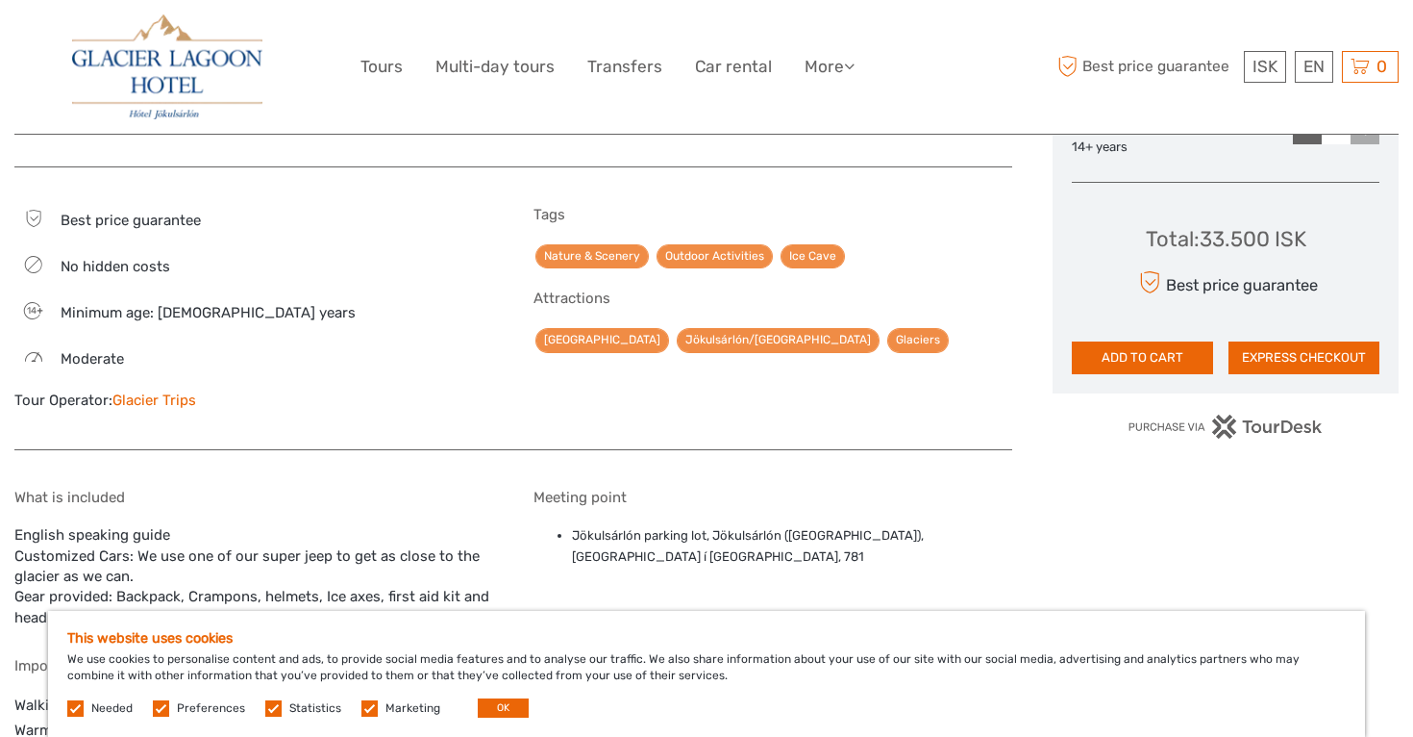
scroll to position [996, 0]
